Goal: Task Accomplishment & Management: Complete application form

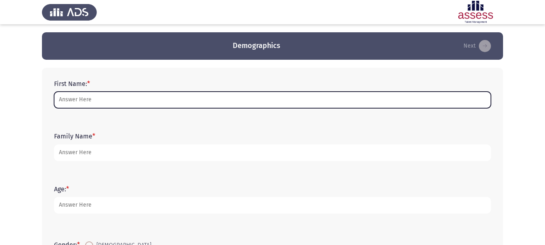
click at [135, 99] on input "First Name: *" at bounding box center [272, 100] width 437 height 17
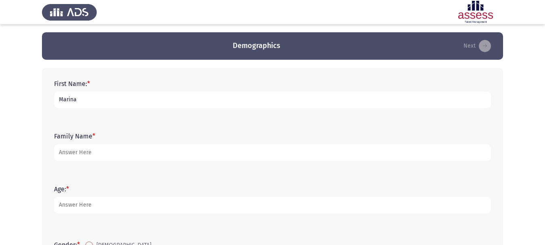
type input "Marina"
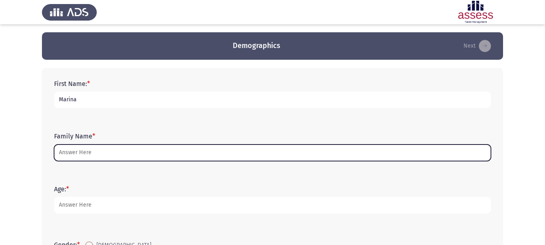
click at [91, 157] on input "Family Name *" at bounding box center [272, 152] width 437 height 17
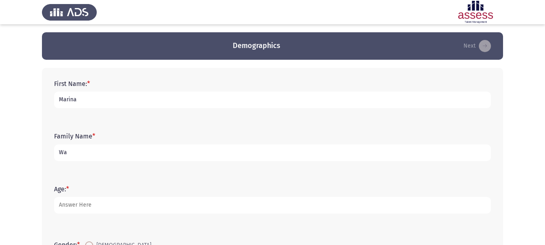
type input "W"
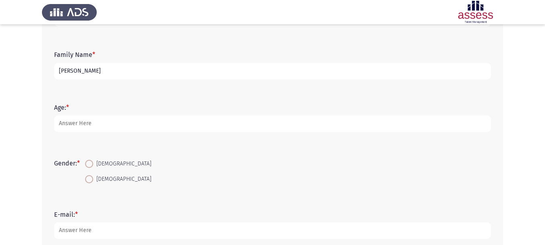
scroll to position [84, 0]
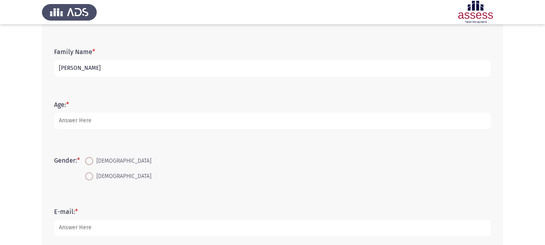
type input "[PERSON_NAME]"
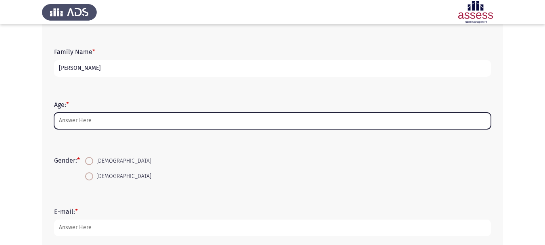
click at [79, 121] on input "Age: *" at bounding box center [272, 121] width 437 height 17
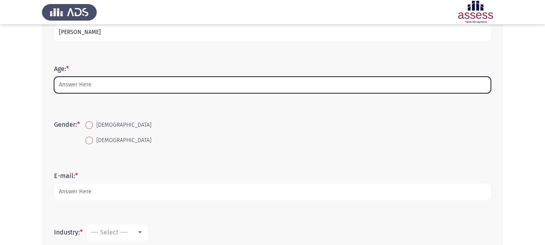
scroll to position [52, 0]
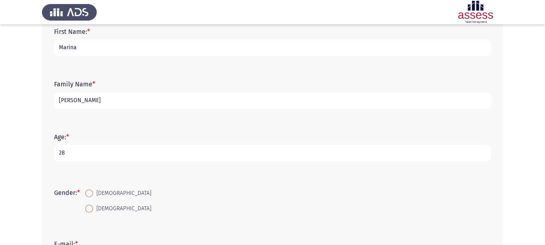
type input "28"
click at [91, 207] on span at bounding box center [89, 209] width 8 height 8
click at [91, 207] on input "[DEMOGRAPHIC_DATA]" at bounding box center [89, 209] width 8 height 8
radio input "true"
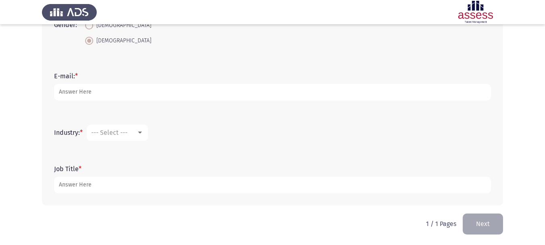
scroll to position [221, 0]
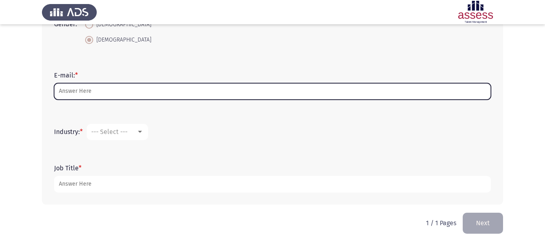
click at [151, 89] on input "E-mail: *" at bounding box center [272, 91] width 437 height 17
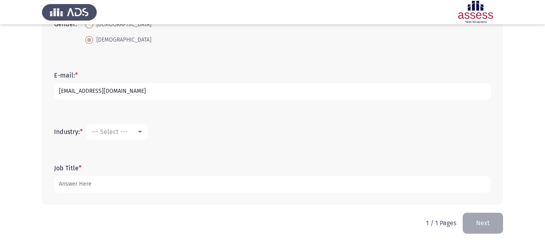
type input "[EMAIL_ADDRESS][DOMAIN_NAME]"
click at [142, 131] on div at bounding box center [140, 132] width 4 height 2
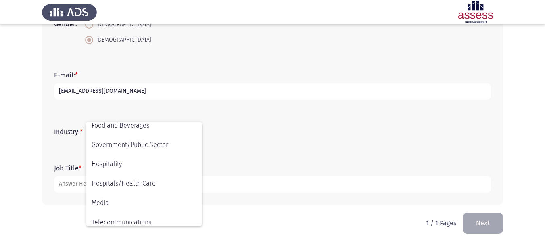
scroll to position [177, 0]
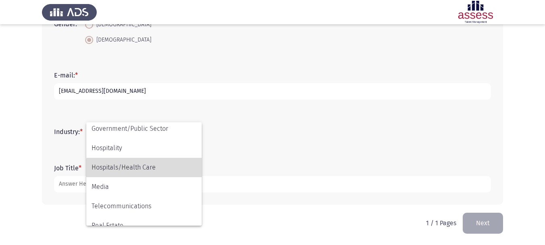
click at [145, 169] on span "Hospitals/Health Care" at bounding box center [144, 167] width 105 height 19
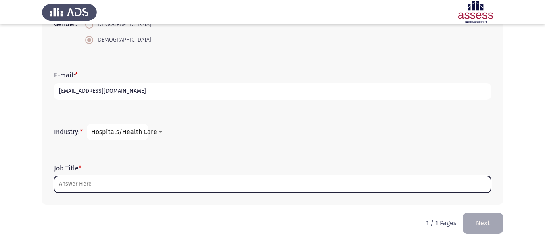
click at [152, 188] on input "Job Title *" at bounding box center [272, 184] width 437 height 17
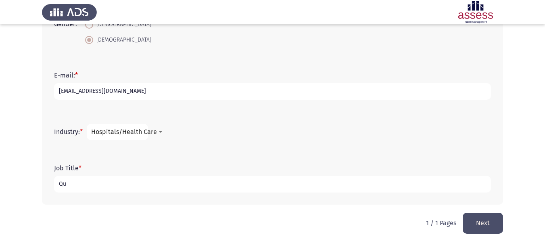
type input "Q"
click at [112, 182] on input "Quality Control Prodessional" at bounding box center [272, 184] width 437 height 17
click at [141, 182] on input "Quality Control Professional" at bounding box center [272, 184] width 437 height 17
type input "Quality Control Professional"
click at [489, 225] on button "Next" at bounding box center [483, 223] width 40 height 21
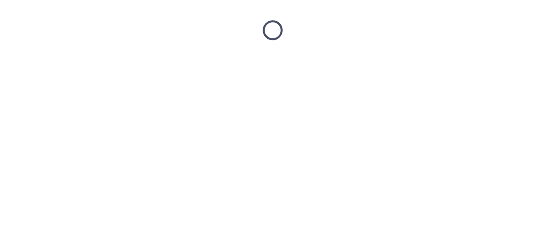
scroll to position [0, 0]
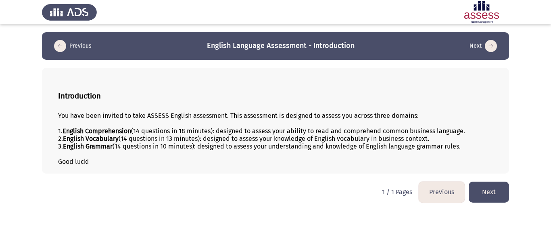
click at [484, 192] on button "Next" at bounding box center [489, 192] width 40 height 21
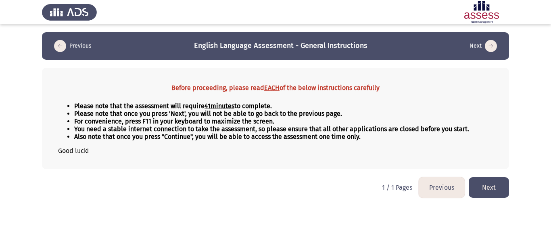
click at [500, 189] on button "Next" at bounding box center [489, 187] width 40 height 21
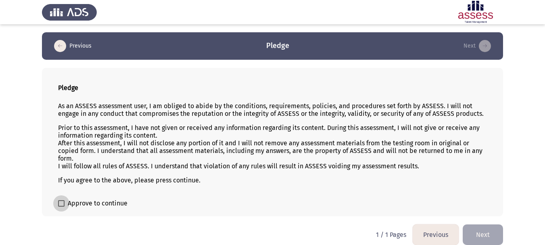
click at [62, 201] on span at bounding box center [61, 203] width 6 height 6
click at [61, 207] on input "Approve to continue" at bounding box center [61, 207] width 0 height 0
checkbox input "true"
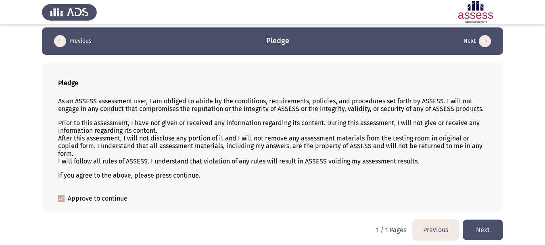
scroll to position [8, 0]
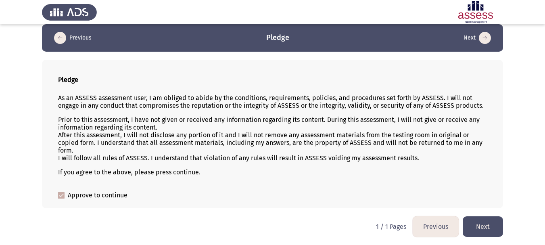
click at [493, 220] on button "Next" at bounding box center [483, 226] width 40 height 21
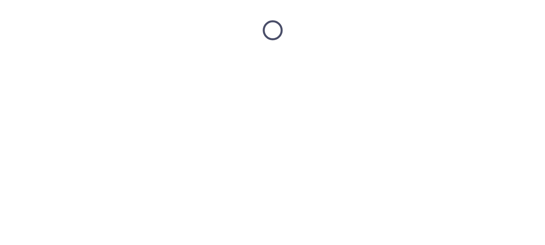
scroll to position [0, 0]
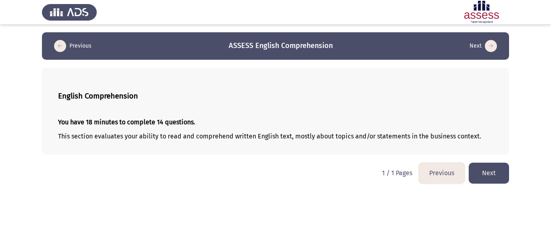
click at [495, 171] on button "Next" at bounding box center [489, 173] width 40 height 21
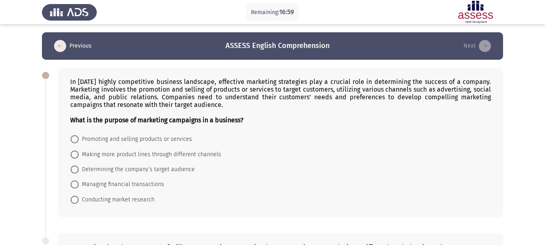
click at [75, 140] on span at bounding box center [75, 139] width 8 height 8
click at [75, 140] on input "Promoting and selling products or services" at bounding box center [75, 139] width 8 height 8
radio input "true"
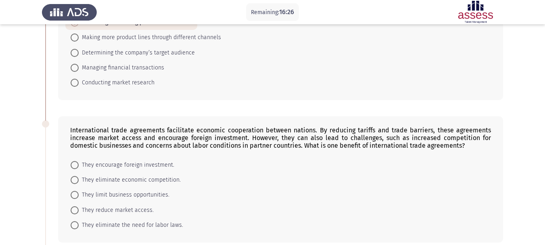
scroll to position [121, 0]
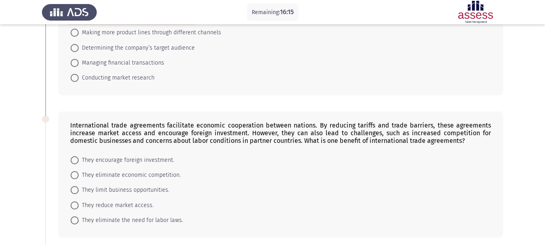
click at [77, 159] on span at bounding box center [75, 160] width 8 height 8
click at [77, 159] on input "They encourage foreign investment." at bounding box center [75, 160] width 8 height 8
radio input "true"
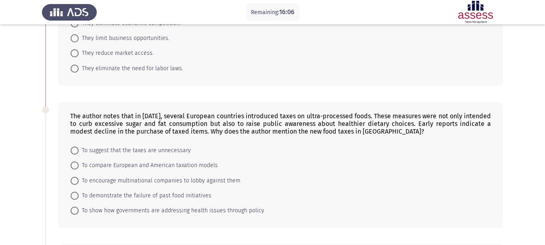
scroll to position [273, 0]
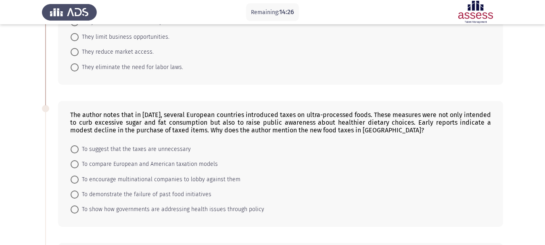
click at [77, 207] on span at bounding box center [75, 209] width 8 height 8
click at [77, 207] on input "To show how governments are addressing health issues through policy" at bounding box center [75, 209] width 8 height 8
radio input "true"
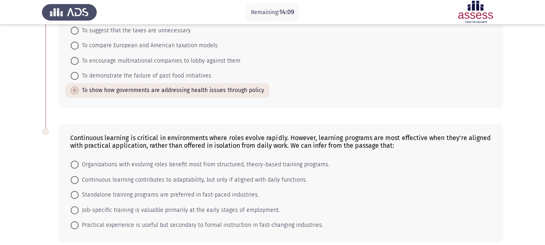
scroll to position [405, 0]
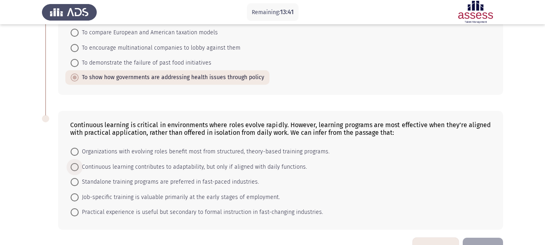
click at [74, 166] on span at bounding box center [75, 167] width 8 height 8
click at [74, 166] on input "Continuous learning contributes to adaptability, but only if aligned with daily…" at bounding box center [75, 167] width 8 height 8
radio input "true"
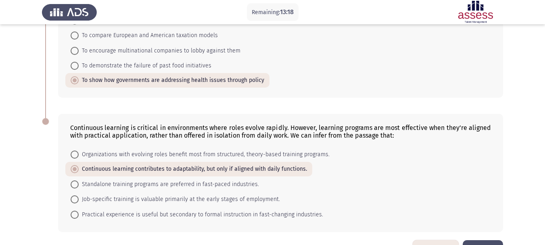
scroll to position [430, 0]
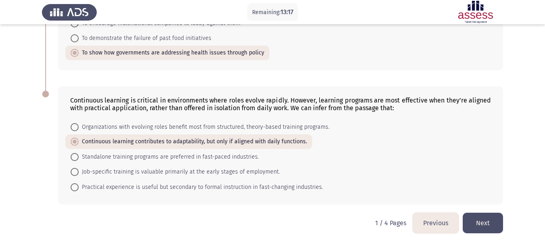
click at [480, 215] on button "Next" at bounding box center [483, 223] width 40 height 21
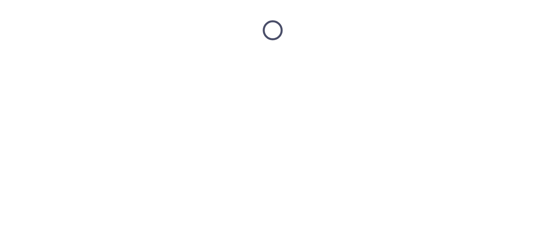
scroll to position [0, 0]
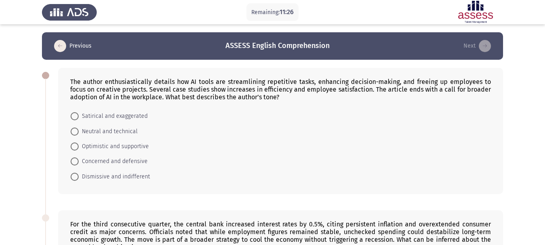
click at [77, 146] on span at bounding box center [75, 146] width 8 height 8
click at [77, 146] on input "Optimistic and supportive" at bounding box center [75, 146] width 8 height 8
radio input "true"
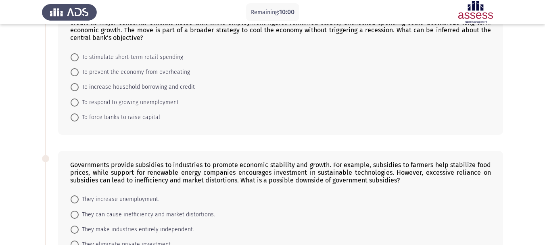
scroll to position [209, 0]
click at [73, 75] on span at bounding box center [75, 72] width 8 height 8
click at [73, 75] on input "To prevent the economy from overheating" at bounding box center [75, 72] width 8 height 8
radio input "true"
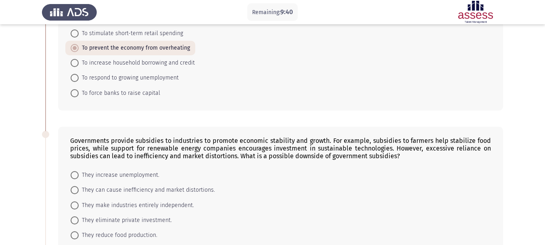
scroll to position [237, 0]
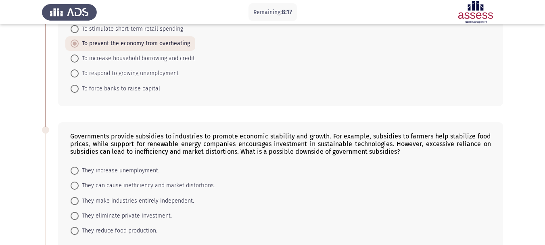
click at [76, 184] on span at bounding box center [75, 186] width 8 height 8
click at [76, 184] on input "They can cause inefficiency and market distortions." at bounding box center [75, 186] width 8 height 8
radio input "true"
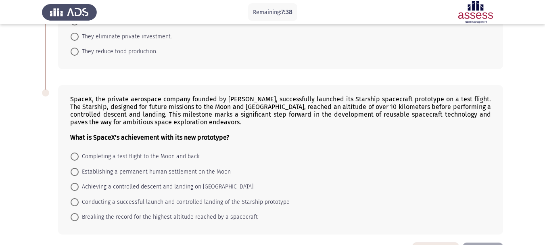
scroll to position [429, 0]
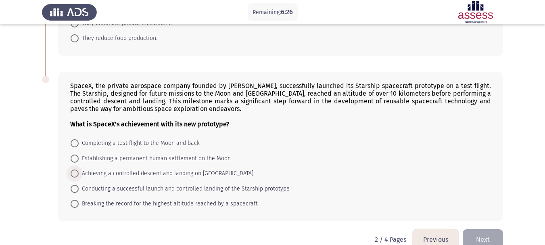
click at [76, 172] on span at bounding box center [75, 173] width 8 height 8
click at [76, 172] on input "Achieving a controlled descent and landing on [GEOGRAPHIC_DATA]" at bounding box center [75, 173] width 8 height 8
radio input "true"
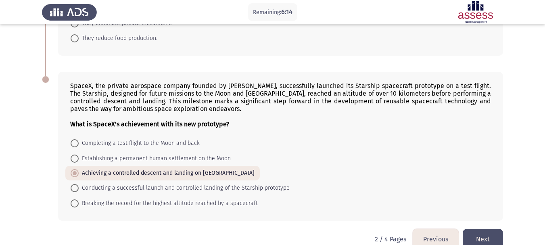
click at [490, 234] on button "Next" at bounding box center [483, 239] width 40 height 21
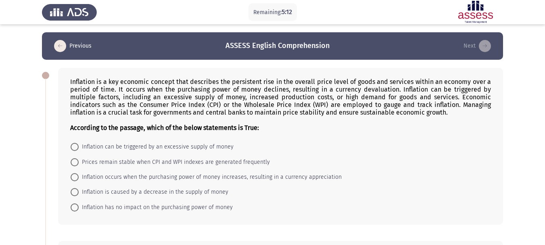
click at [70, 148] on mat-radio-button "Inflation can be triggered by an excessive supply of money" at bounding box center [151, 146] width 173 height 15
click at [75, 147] on span at bounding box center [75, 147] width 0 height 0
click at [74, 147] on input "Inflation can be triggered by an excessive supply of money" at bounding box center [75, 147] width 8 height 8
radio input "true"
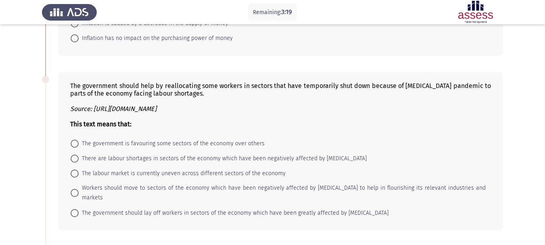
scroll to position [169, 0]
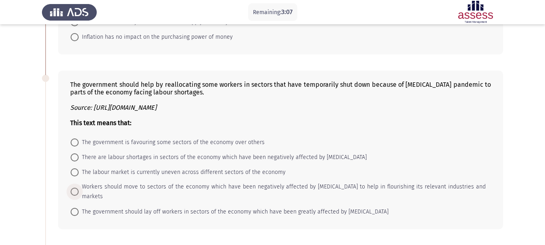
click at [75, 188] on span at bounding box center [75, 192] width 8 height 8
click at [75, 188] on input "Workers should move to sectors of the economy which have been negatively affect…" at bounding box center [75, 192] width 8 height 8
radio input "true"
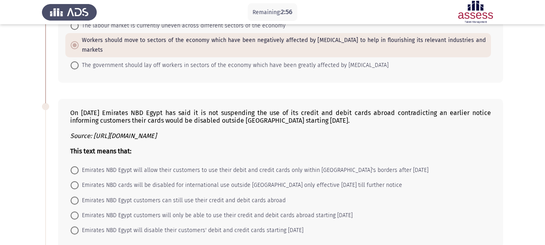
scroll to position [328, 0]
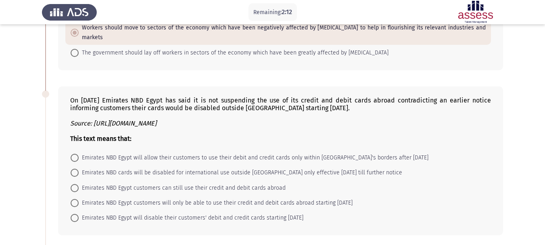
click at [85, 168] on span "Emirates NBD cards will be disabled for international use outside [GEOGRAPHIC_D…" at bounding box center [241, 173] width 324 height 10
click at [79, 169] on input "Emirates NBD cards will be disabled for international use outside [GEOGRAPHIC_D…" at bounding box center [75, 173] width 8 height 8
radio input "true"
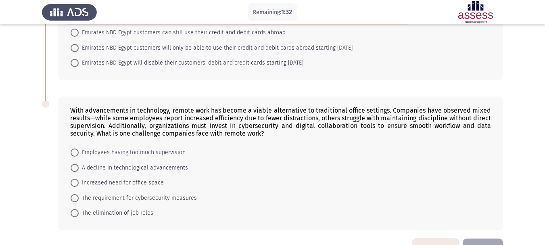
scroll to position [484, 0]
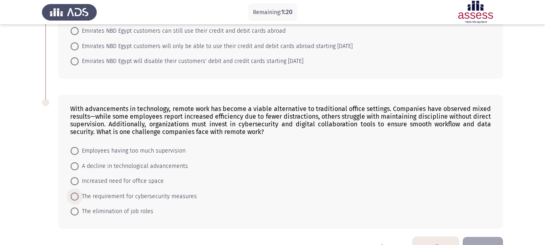
click at [74, 192] on span at bounding box center [75, 196] width 8 height 8
click at [74, 192] on input "The requirement for cybersecurity measures" at bounding box center [75, 196] width 8 height 8
radio input "true"
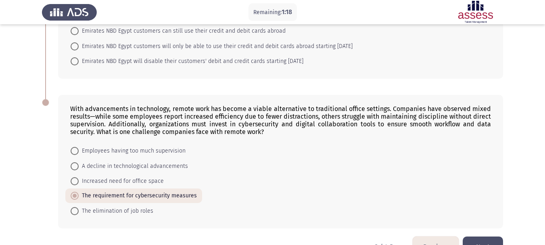
click at [480, 236] on button "Next" at bounding box center [483, 246] width 40 height 21
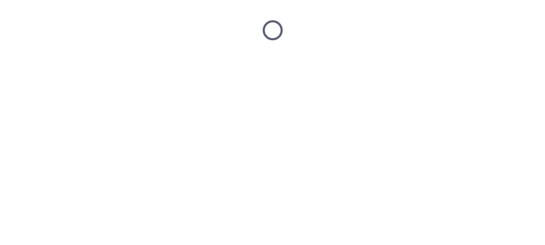
scroll to position [0, 0]
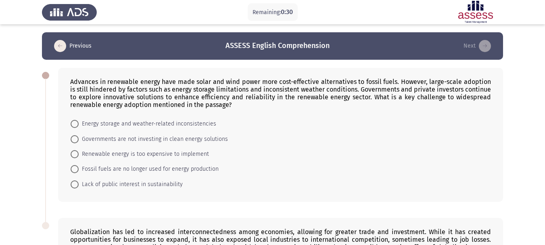
click at [77, 171] on span at bounding box center [75, 169] width 8 height 8
click at [77, 171] on input "Fossil fuels are no longer used for energy production" at bounding box center [75, 169] width 8 height 8
radio input "true"
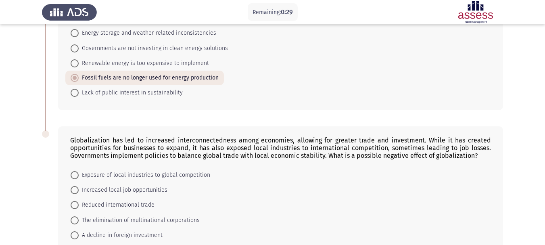
scroll to position [101, 0]
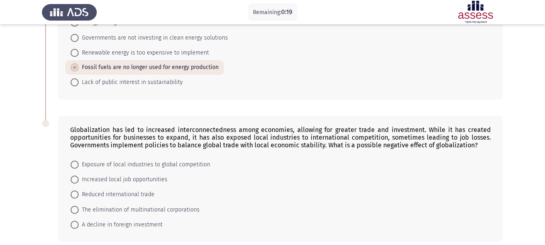
click at [77, 207] on span at bounding box center [75, 210] width 8 height 8
click at [77, 207] on input "The elimination of multinational corporations" at bounding box center [75, 210] width 8 height 8
radio input "true"
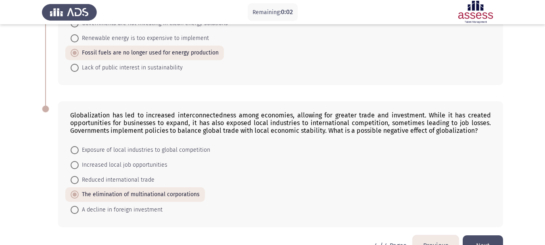
scroll to position [138, 0]
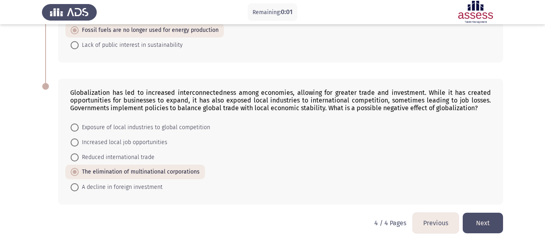
click at [483, 223] on button "Next" at bounding box center [483, 223] width 40 height 21
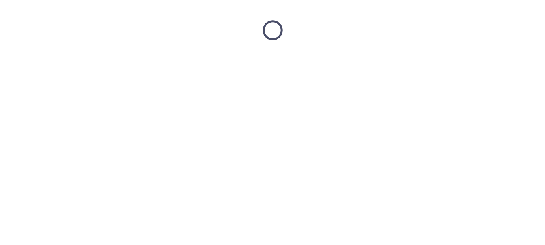
scroll to position [0, 0]
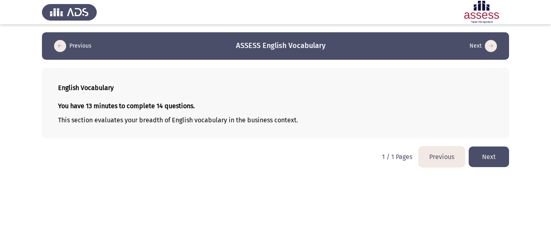
click at [492, 156] on button "Next" at bounding box center [489, 156] width 40 height 21
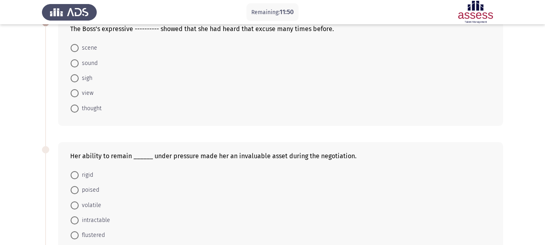
scroll to position [50, 0]
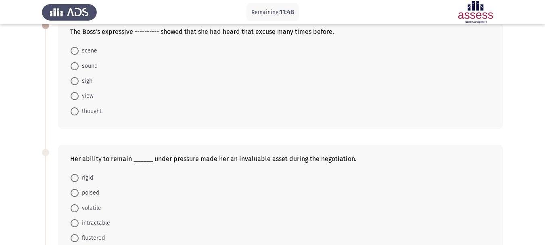
click at [76, 80] on span at bounding box center [75, 81] width 8 height 8
click at [76, 80] on input "sigh" at bounding box center [75, 81] width 8 height 8
radio input "true"
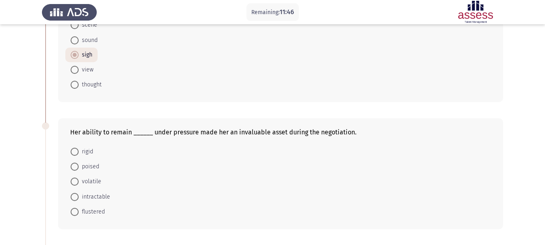
scroll to position [76, 0]
click at [88, 164] on span "poised" at bounding box center [89, 166] width 21 height 10
click at [79, 164] on input "poised" at bounding box center [75, 166] width 8 height 8
radio input "true"
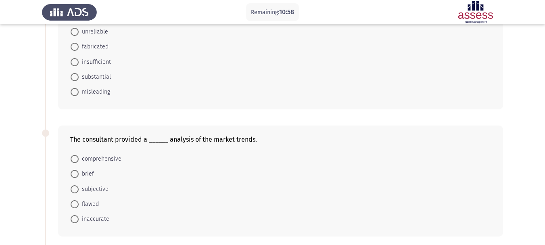
scroll to position [324, 0]
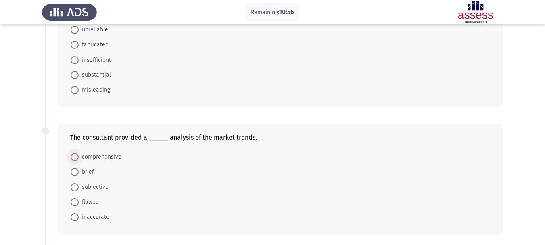
click at [75, 156] on span at bounding box center [75, 157] width 8 height 8
click at [75, 156] on input "comprehensive" at bounding box center [75, 157] width 8 height 8
radio input "true"
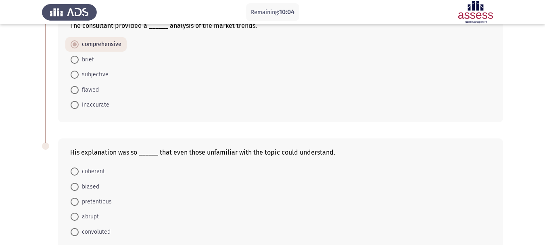
scroll to position [441, 0]
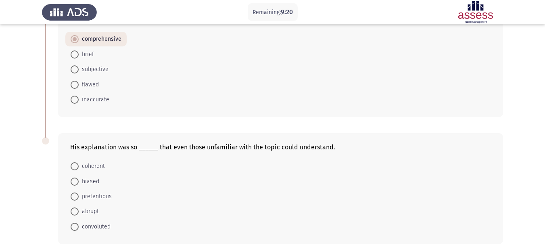
drag, startPoint x: 65, startPoint y: 165, endPoint x: 75, endPoint y: 165, distance: 9.7
click at [75, 165] on div "His explanation was so ______ that even those unfamiliar with the topic could u…" at bounding box center [280, 188] width 445 height 111
click at [75, 165] on span at bounding box center [75, 166] width 8 height 8
click at [75, 165] on input "coherent" at bounding box center [75, 166] width 8 height 8
radio input "true"
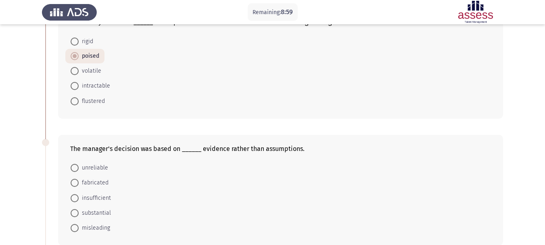
scroll to position [229, 0]
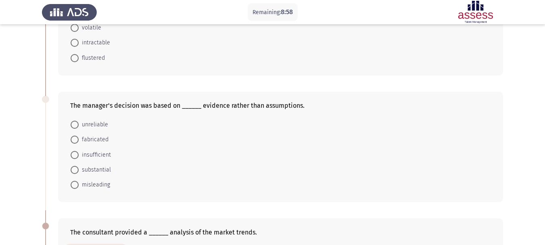
click at [74, 168] on span at bounding box center [75, 170] width 8 height 8
click at [74, 168] on input "substantial" at bounding box center [75, 170] width 8 height 8
radio input "true"
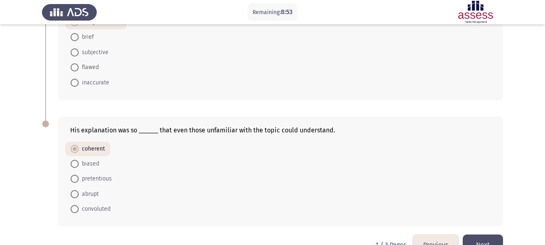
scroll to position [479, 0]
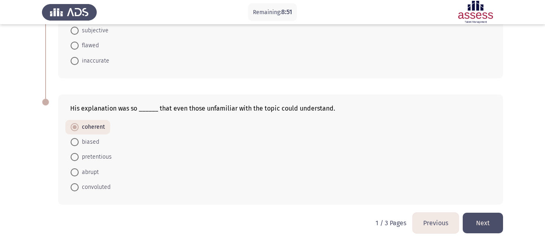
click at [493, 223] on button "Next" at bounding box center [483, 223] width 40 height 21
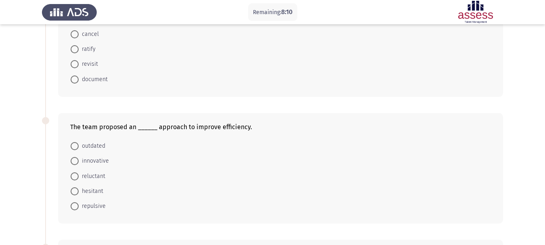
scroll to position [93, 0]
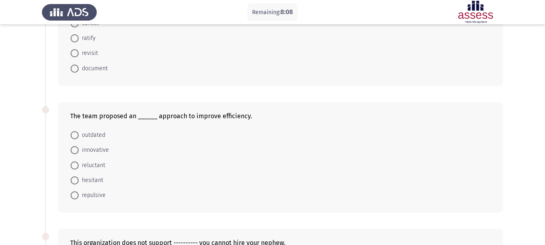
click at [73, 148] on span at bounding box center [75, 150] width 8 height 8
click at [73, 148] on input "innovative" at bounding box center [75, 150] width 8 height 8
radio input "true"
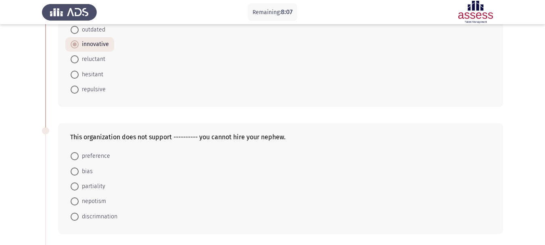
scroll to position [210, 0]
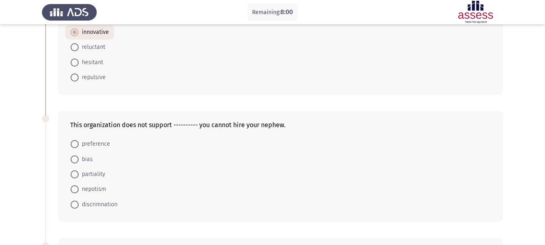
click at [77, 144] on span at bounding box center [75, 144] width 8 height 8
click at [77, 144] on input "preference" at bounding box center [75, 144] width 8 height 8
radio input "true"
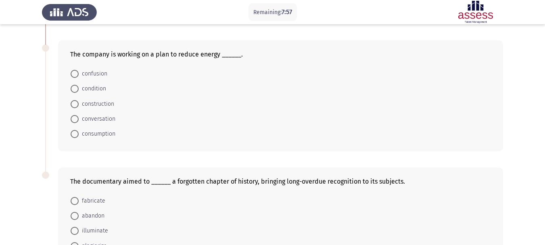
scroll to position [402, 0]
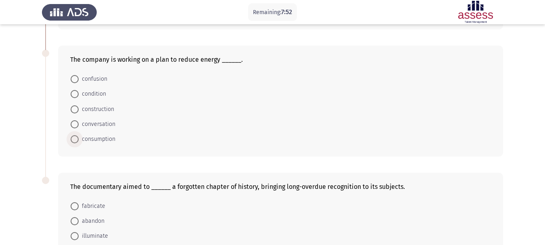
click at [79, 141] on span "consumption" at bounding box center [97, 139] width 37 height 10
click at [79, 141] on input "consumption" at bounding box center [75, 139] width 8 height 8
radio input "true"
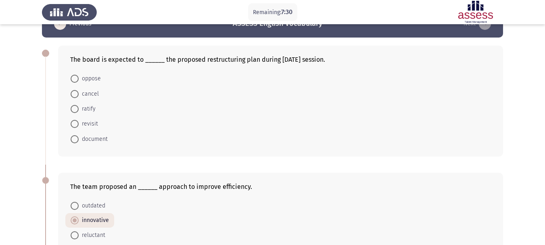
scroll to position [0, 0]
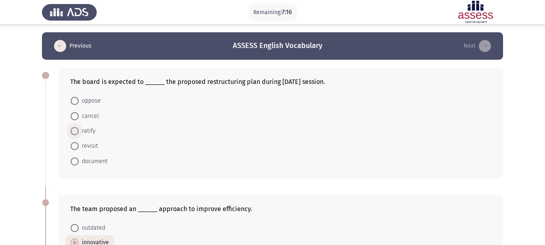
click at [75, 127] on span at bounding box center [75, 131] width 8 height 8
click at [75, 127] on input "ratify" at bounding box center [75, 131] width 8 height 8
radio input "true"
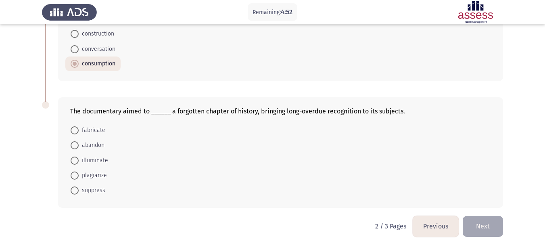
scroll to position [480, 0]
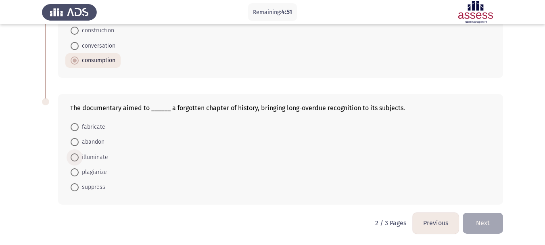
click at [73, 157] on span at bounding box center [75, 157] width 8 height 8
click at [73, 157] on input "illuminate" at bounding box center [75, 157] width 8 height 8
radio input "true"
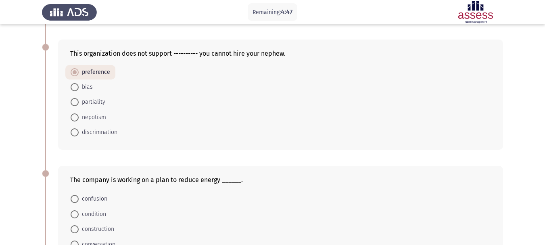
scroll to position [271, 0]
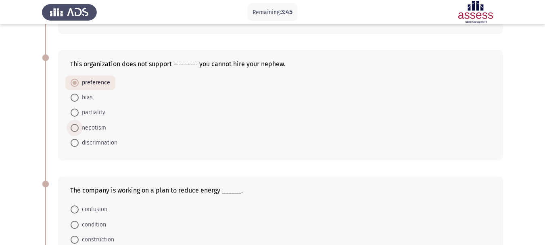
click at [79, 126] on span "nepotism" at bounding box center [92, 128] width 27 height 10
click at [79, 126] on input "nepotism" at bounding box center [75, 128] width 8 height 8
radio input "true"
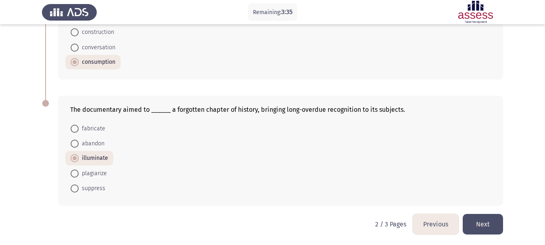
scroll to position [479, 0]
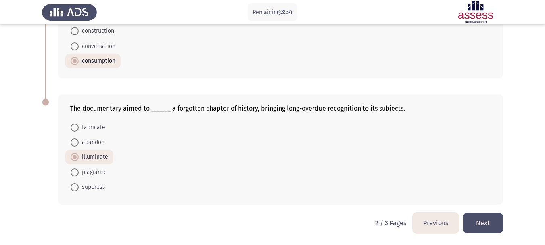
click at [490, 222] on button "Next" at bounding box center [483, 223] width 40 height 21
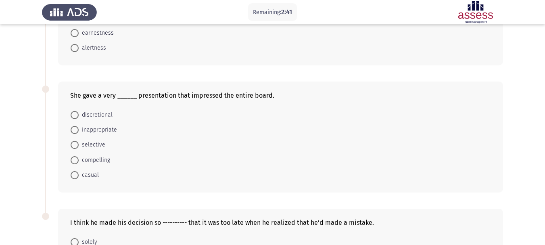
scroll to position [247, 0]
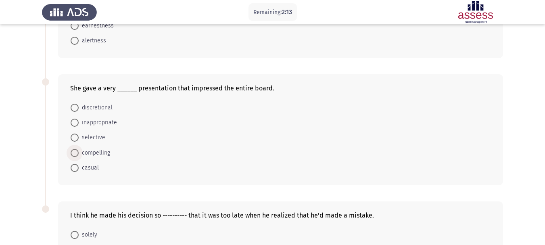
click at [75, 152] on span at bounding box center [75, 153] width 8 height 8
click at [75, 152] on input "compelling" at bounding box center [75, 153] width 8 height 8
radio input "true"
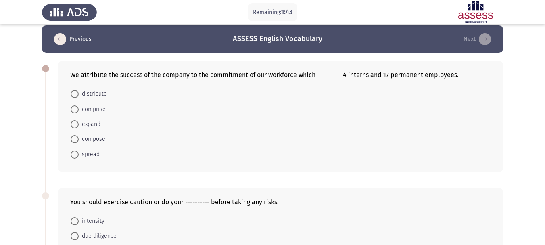
scroll to position [0, 0]
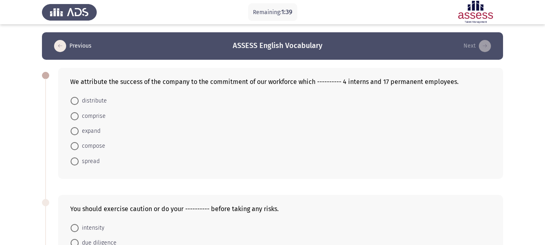
click at [83, 119] on span "comprise" at bounding box center [92, 116] width 27 height 10
click at [79, 119] on input "comprise" at bounding box center [75, 116] width 8 height 8
radio input "true"
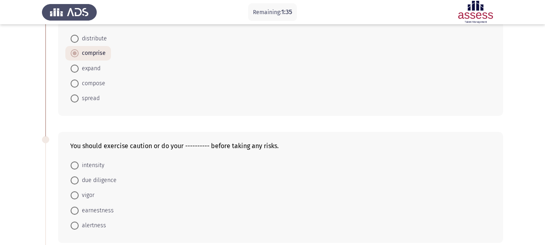
scroll to position [79, 0]
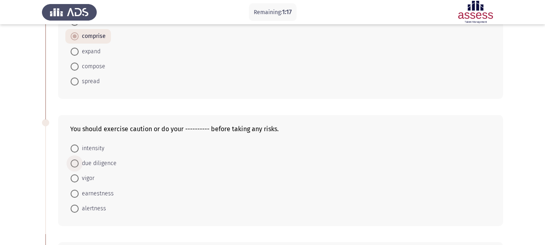
click at [77, 165] on span at bounding box center [75, 163] width 8 height 8
click at [77, 165] on input "due diligence" at bounding box center [75, 163] width 8 height 8
radio input "true"
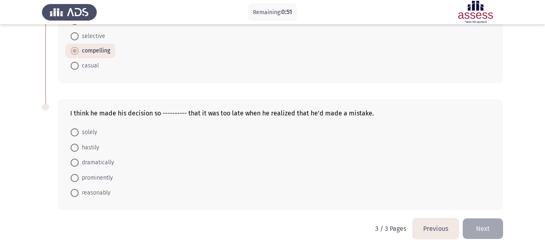
scroll to position [350, 0]
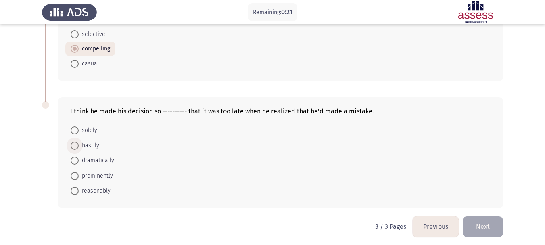
click at [78, 146] on span at bounding box center [75, 146] width 8 height 8
click at [78, 146] on input "hastily" at bounding box center [75, 146] width 8 height 8
radio input "true"
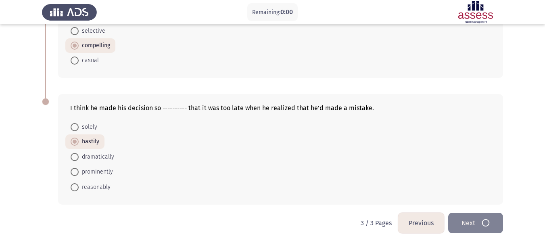
scroll to position [0, 0]
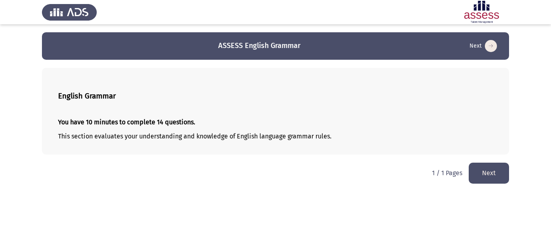
click at [490, 175] on button "Next" at bounding box center [489, 173] width 40 height 21
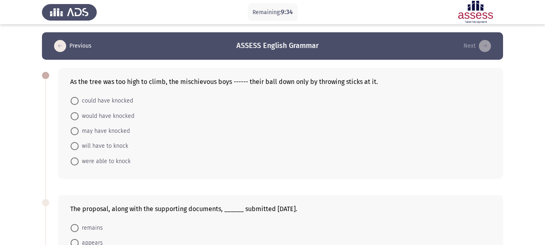
click at [71, 115] on span at bounding box center [75, 116] width 8 height 8
click at [71, 115] on input "would have knocked" at bounding box center [75, 116] width 8 height 8
radio input "true"
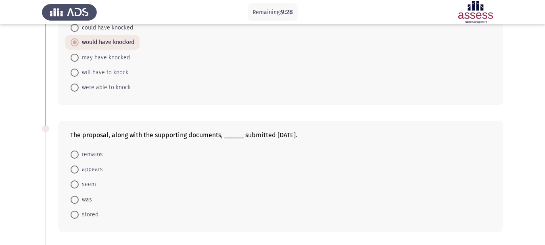
scroll to position [75, 0]
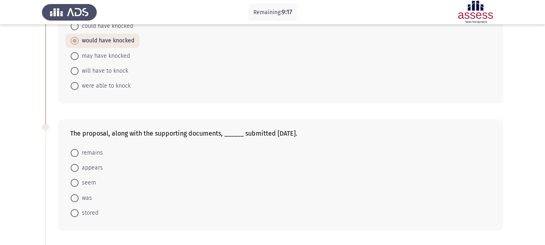
click at [75, 198] on span at bounding box center [75, 198] width 0 height 0
click at [74, 198] on input "was" at bounding box center [75, 198] width 8 height 8
radio input "true"
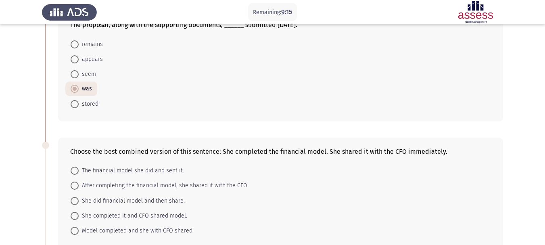
scroll to position [186, 0]
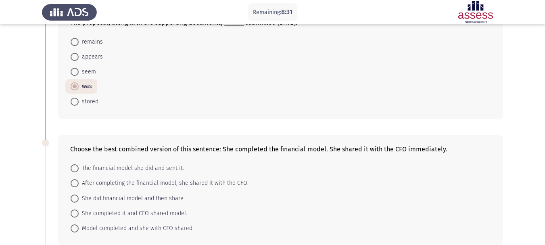
click at [75, 183] on span at bounding box center [75, 183] width 0 height 0
click at [75, 183] on input "After completing the financial model, she shared it with the CFO." at bounding box center [75, 183] width 8 height 8
radio input "true"
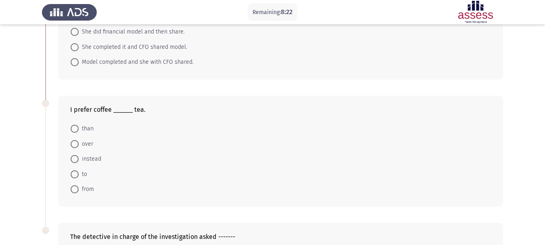
scroll to position [355, 0]
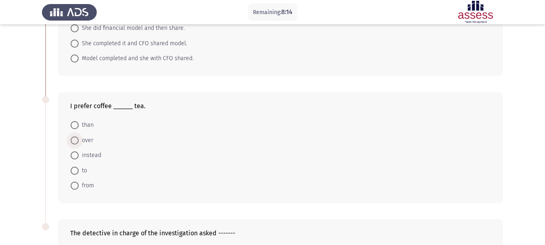
click at [73, 138] on span at bounding box center [75, 140] width 8 height 8
click at [73, 138] on input "over" at bounding box center [75, 140] width 8 height 8
radio input "true"
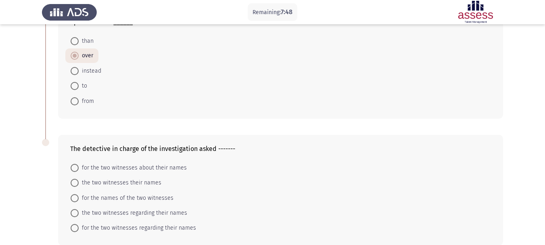
scroll to position [443, 0]
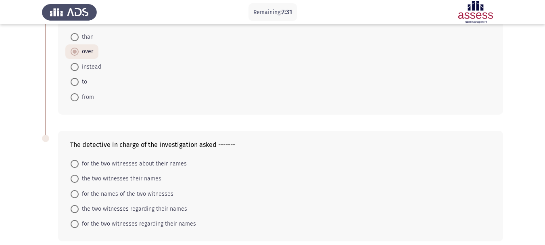
click at [77, 209] on span at bounding box center [75, 209] width 8 height 8
click at [77, 209] on input "the two witnesses regarding their names" at bounding box center [75, 209] width 8 height 8
radio input "true"
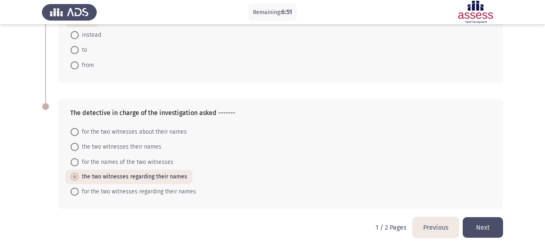
scroll to position [479, 0]
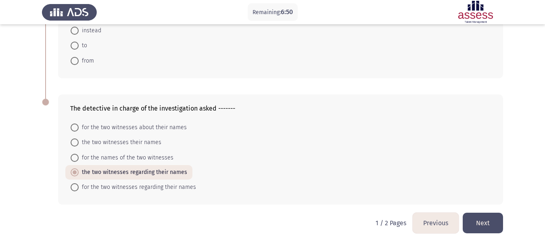
click at [485, 225] on button "Next" at bounding box center [483, 223] width 40 height 21
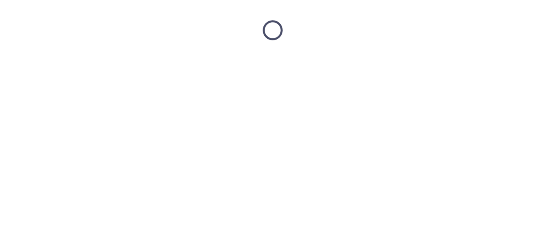
scroll to position [0, 0]
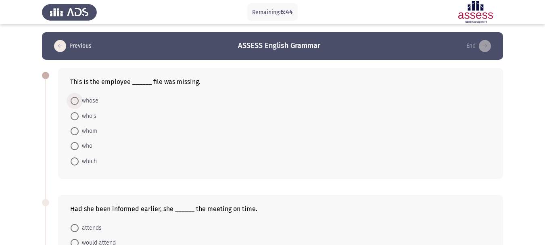
click at [73, 104] on span at bounding box center [75, 101] width 8 height 8
click at [73, 104] on input "whose" at bounding box center [75, 101] width 8 height 8
radio input "true"
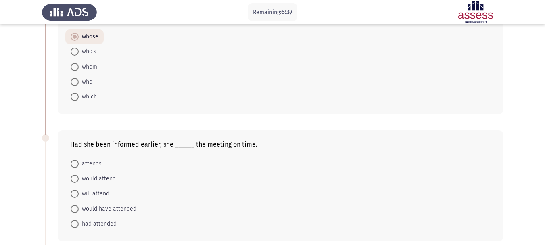
scroll to position [65, 0]
click at [73, 206] on span at bounding box center [75, 208] width 8 height 8
click at [73, 206] on input "would have attended" at bounding box center [75, 208] width 8 height 8
radio input "true"
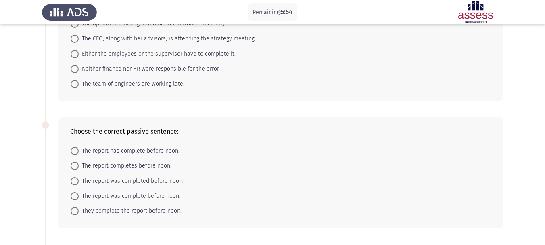
scroll to position [336, 0]
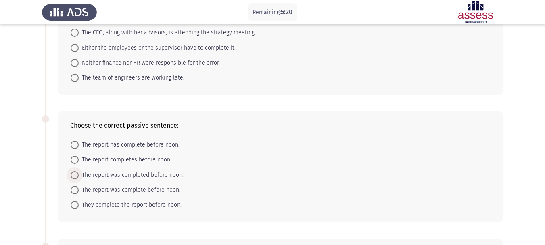
click at [77, 174] on span at bounding box center [75, 175] width 8 height 8
click at [77, 174] on input "The report was completed before noon." at bounding box center [75, 175] width 8 height 8
radio input "true"
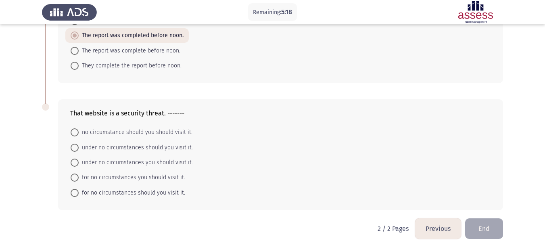
scroll to position [480, 0]
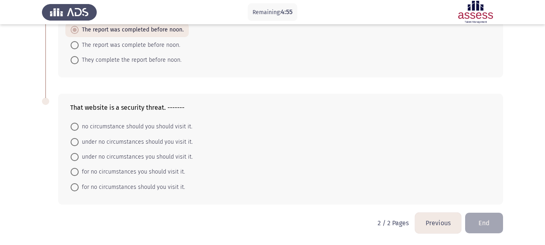
click at [72, 143] on span at bounding box center [75, 142] width 8 height 8
click at [72, 143] on input "under no circumstances should you visit it." at bounding box center [75, 142] width 8 height 8
radio input "true"
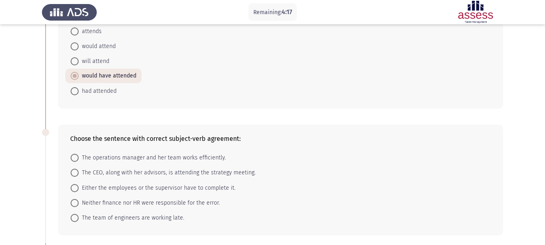
scroll to position [197, 0]
click at [73, 168] on span at bounding box center [75, 171] width 8 height 8
click at [73, 168] on input "The CEO, along with her advisors, is attending the strategy meeting." at bounding box center [75, 171] width 8 height 8
radio input "true"
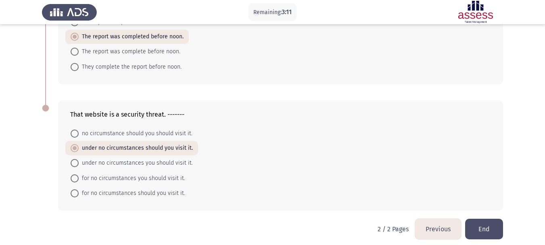
scroll to position [479, 0]
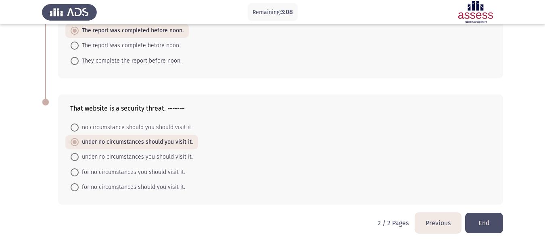
click at [485, 223] on button "End" at bounding box center [484, 223] width 38 height 21
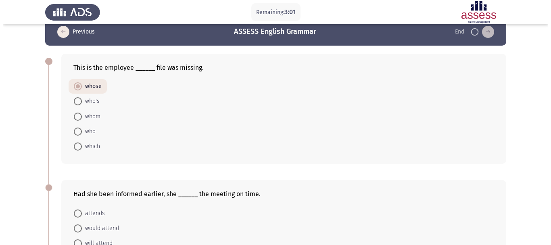
scroll to position [0, 0]
